Goal: Find specific page/section: Find specific page/section

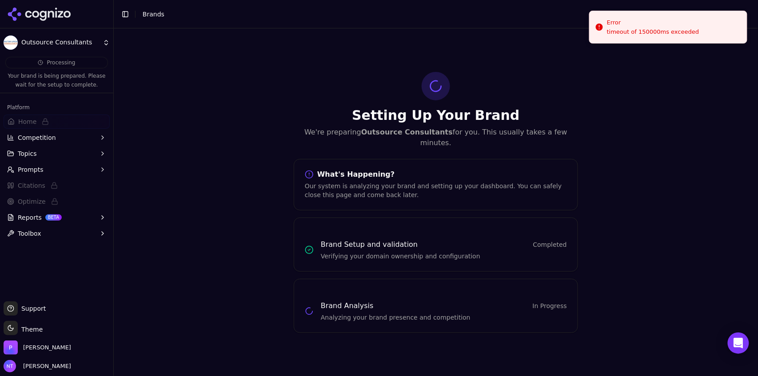
click at [130, 10] on button "Toggle Sidebar" at bounding box center [125, 14] width 12 height 12
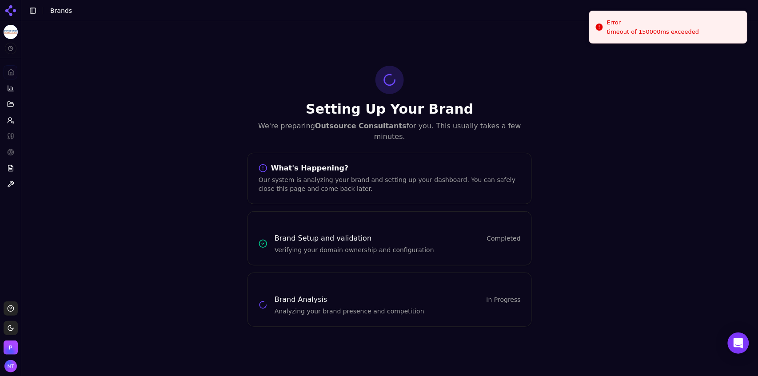
click at [31, 6] on button "Toggle Sidebar" at bounding box center [33, 10] width 12 height 12
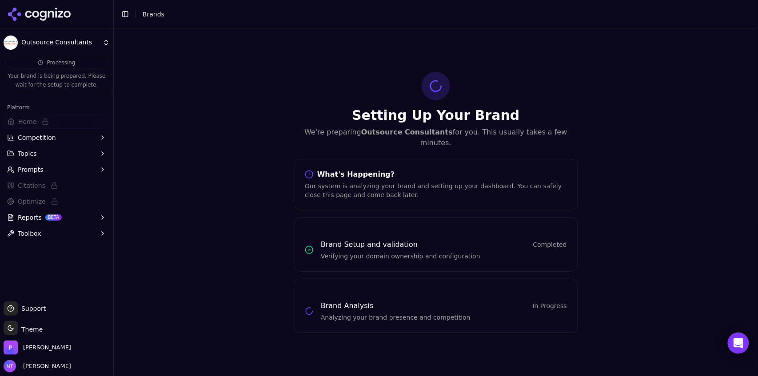
click at [49, 38] on html "Outsource Consultants Processing Your brand is being prepared. Please wait for …" at bounding box center [379, 188] width 758 height 376
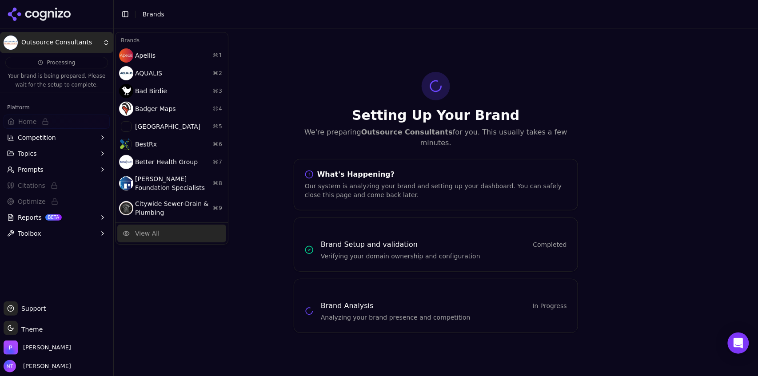
click at [157, 227] on div "View All" at bounding box center [171, 234] width 109 height 18
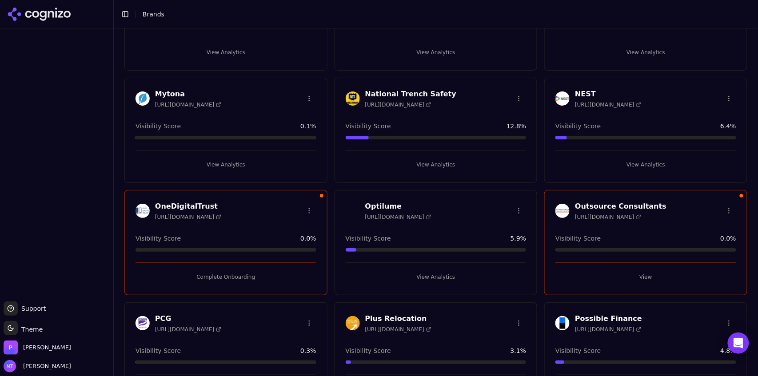
scroll to position [1231, 0]
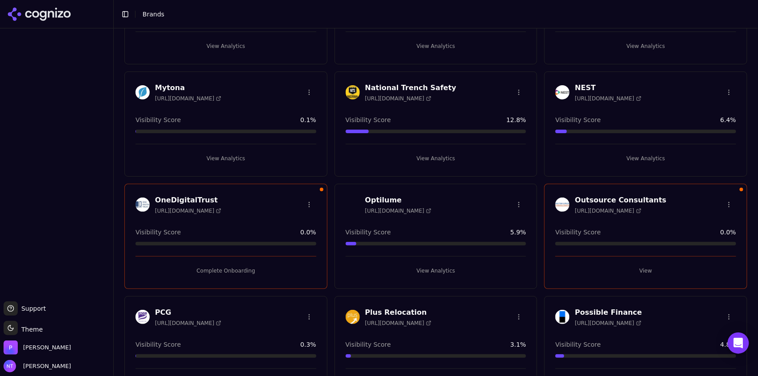
click at [648, 267] on button "View" at bounding box center [645, 271] width 181 height 14
